Goal: Check status: Check status

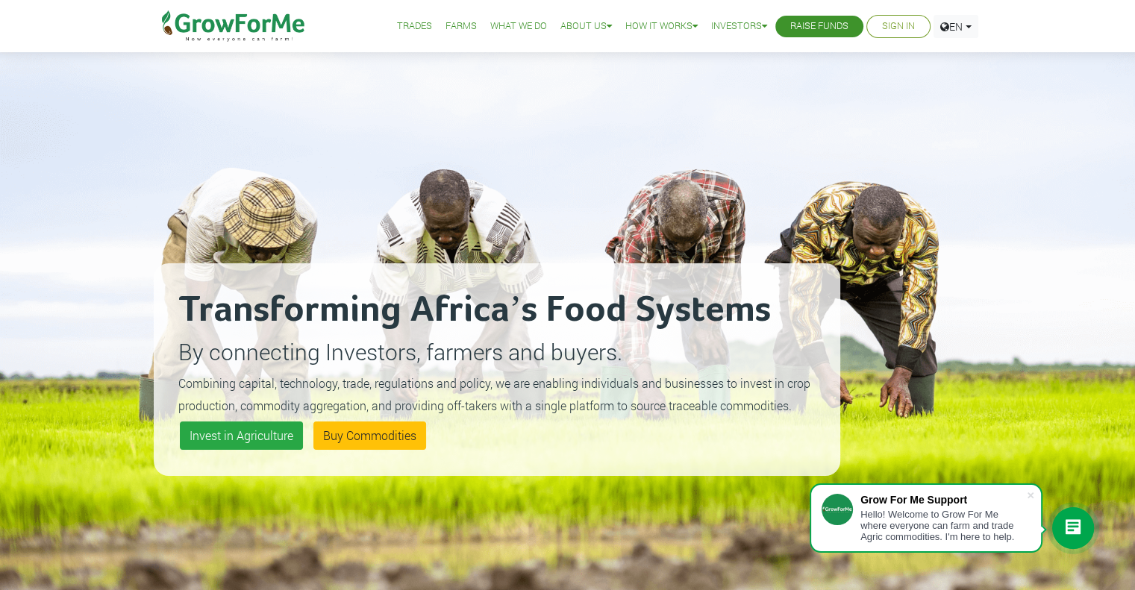
click at [882, 23] on link "Sign In" at bounding box center [898, 27] width 33 height 16
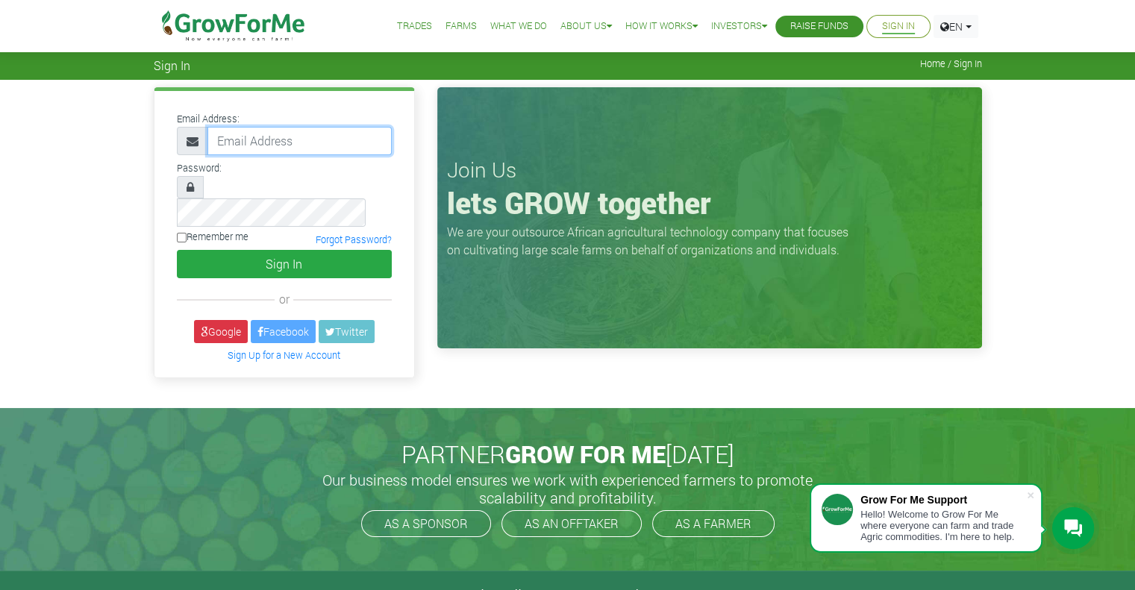
type input "myron.williams.cau@gmail.com"
click at [284, 256] on div "Email Address: myron.williams.cau@gmail.com Password: Sign In" at bounding box center [285, 234] width 260 height 287
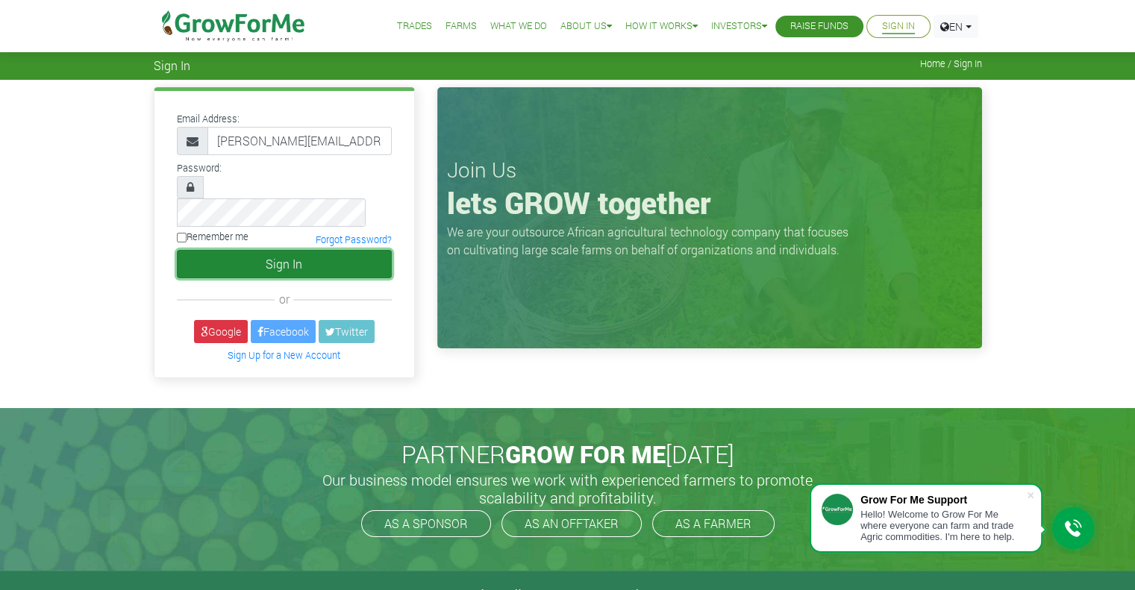
click at [284, 252] on button "Sign In" at bounding box center [284, 264] width 215 height 28
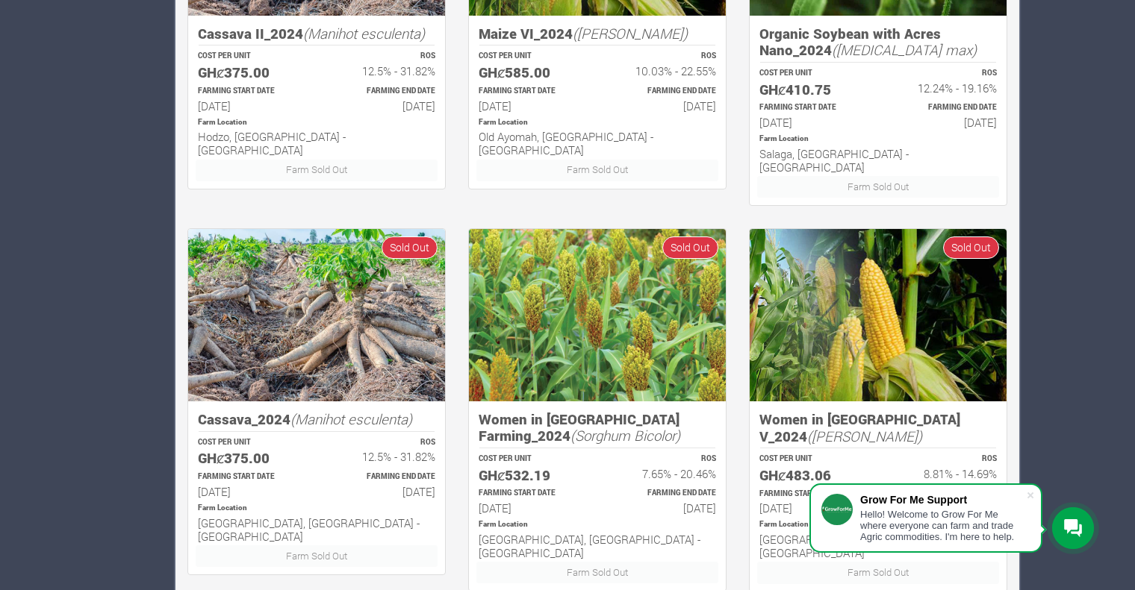
scroll to position [987, 0]
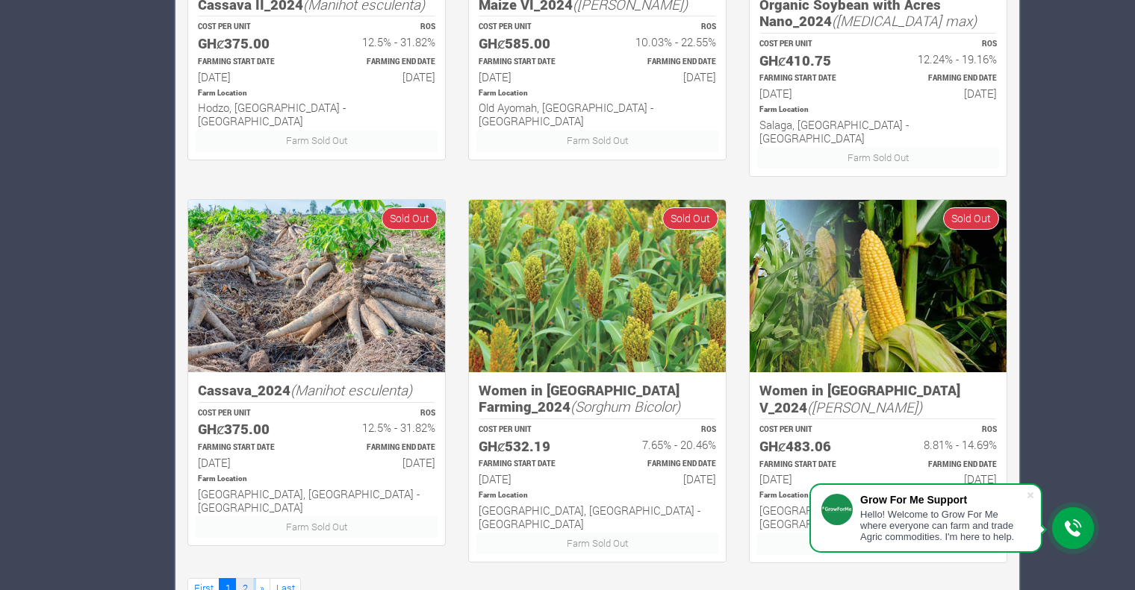
click at [239, 579] on link "2" at bounding box center [245, 590] width 18 height 22
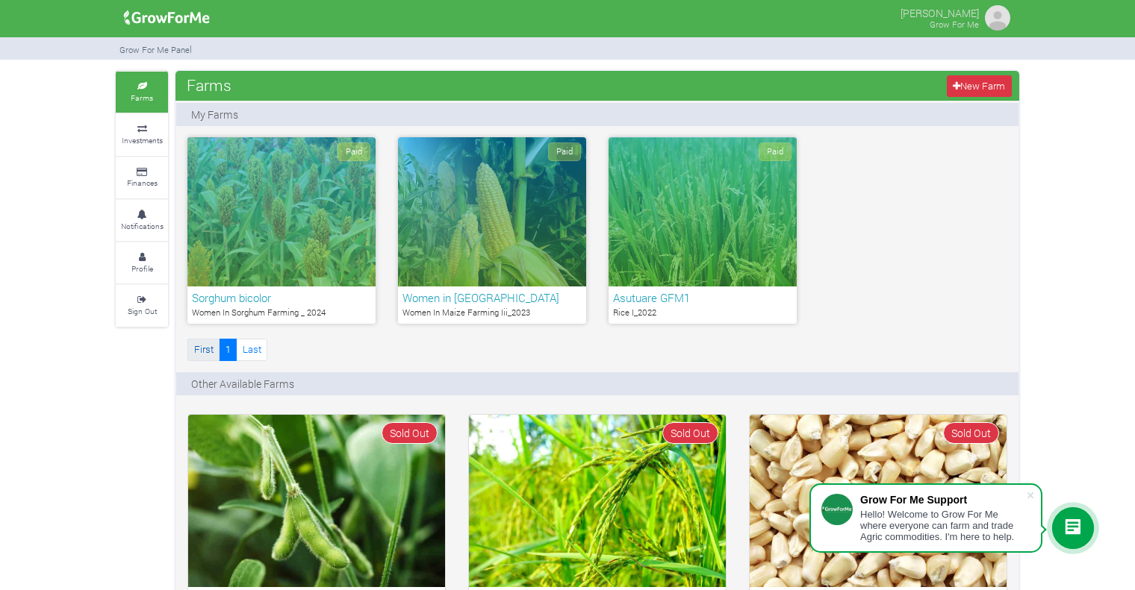
click at [212, 349] on link "First" at bounding box center [203, 350] width 32 height 22
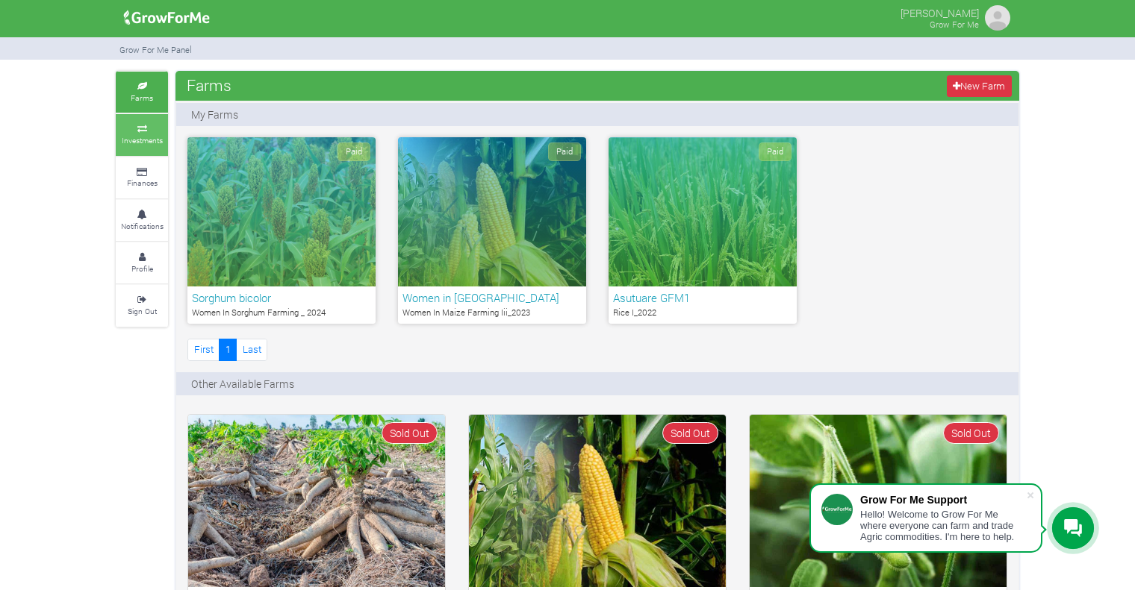
click at [155, 132] on link "Investments" at bounding box center [142, 134] width 52 height 41
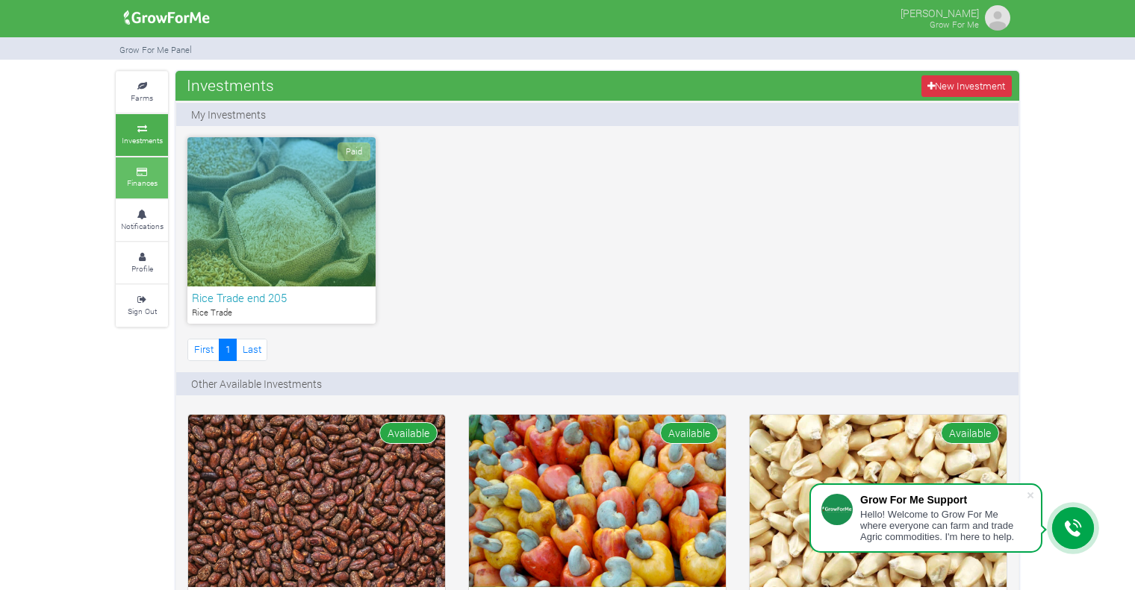
click at [158, 172] on icon at bounding box center [141, 172] width 45 height 7
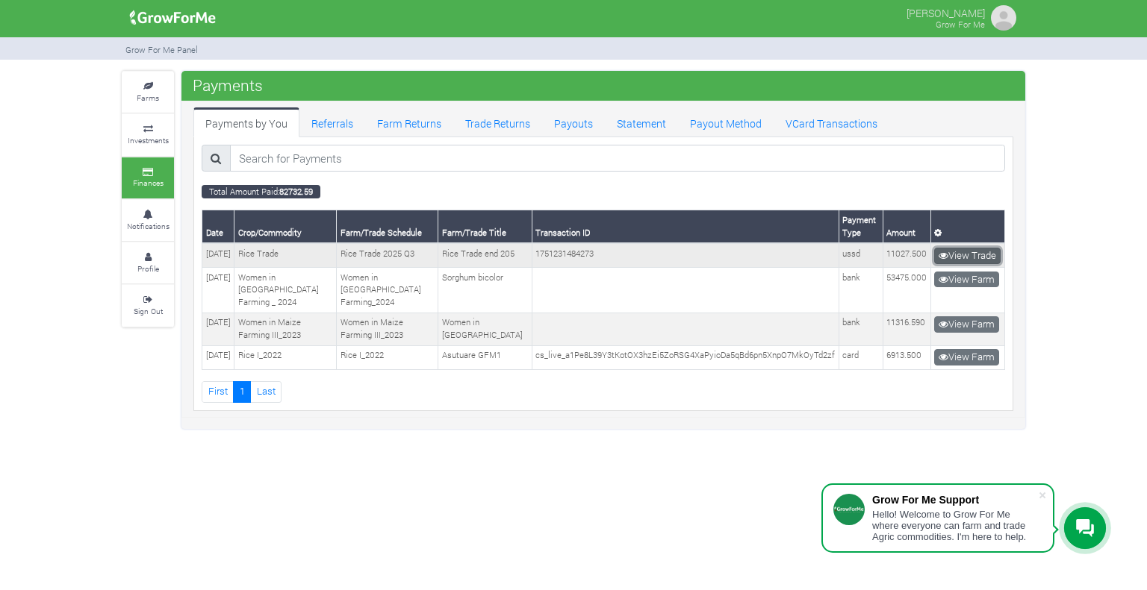
click at [971, 250] on link "View Trade" at bounding box center [967, 256] width 66 height 16
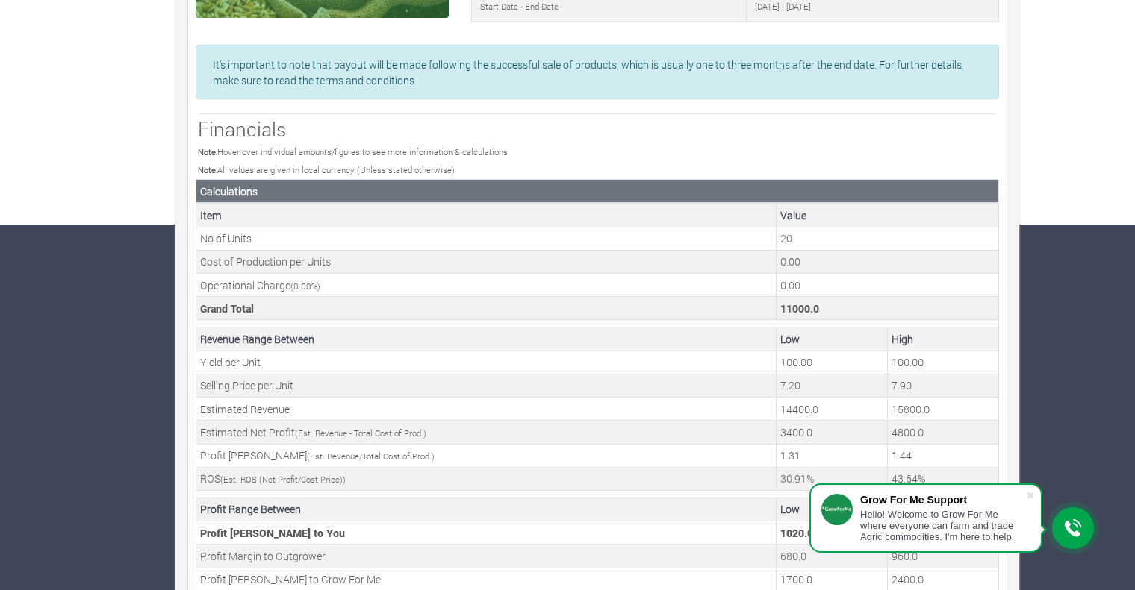
scroll to position [440, 0]
